Goal: Find specific page/section: Find specific page/section

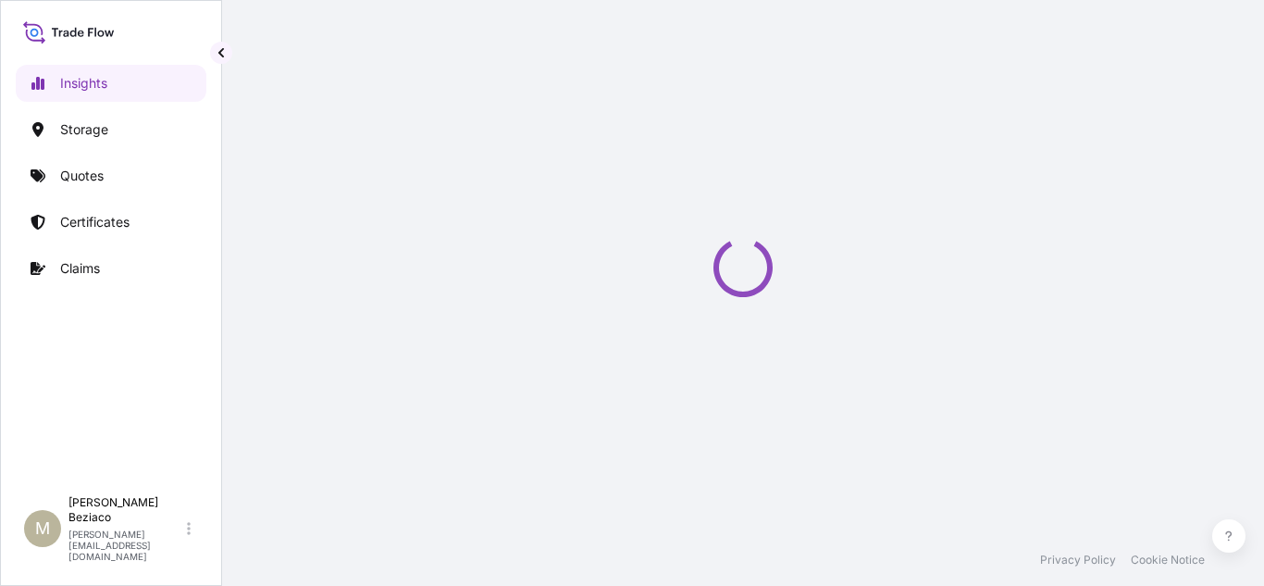
select select "2025"
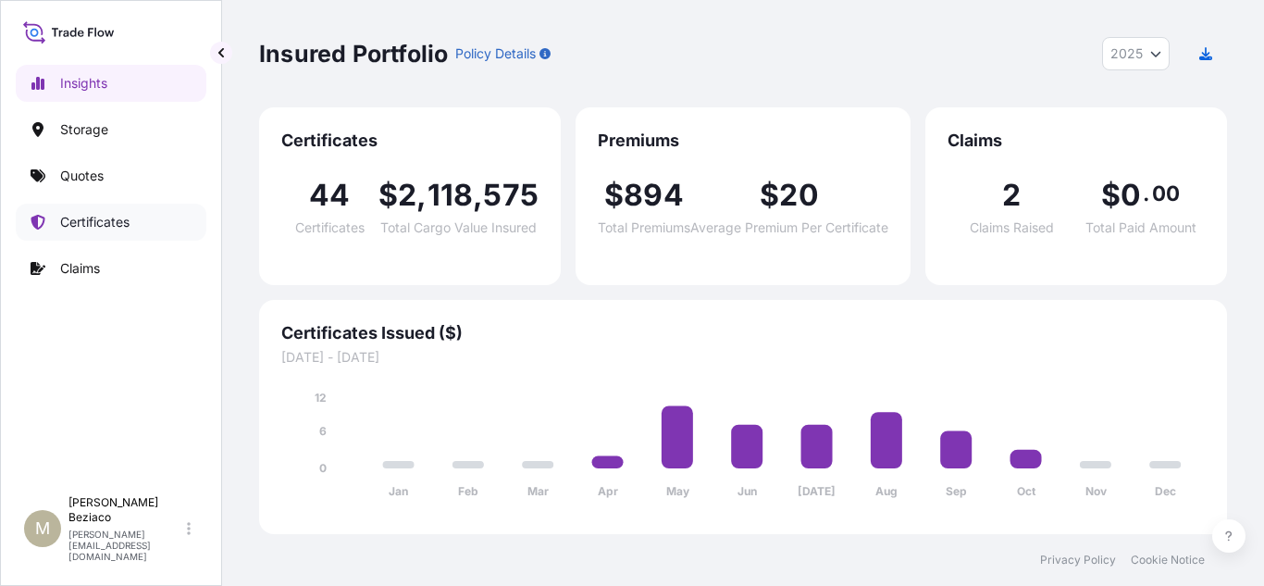
click at [89, 181] on p "Quotes" at bounding box center [81, 176] width 43 height 19
